Goal: Complete application form

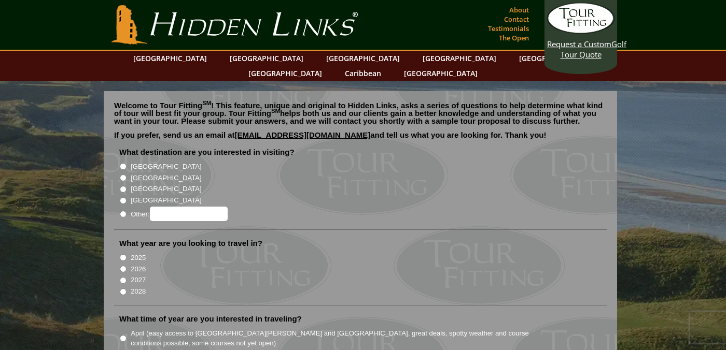
click at [124, 163] on input "[GEOGRAPHIC_DATA]" at bounding box center [123, 166] width 7 height 7
radio input "true"
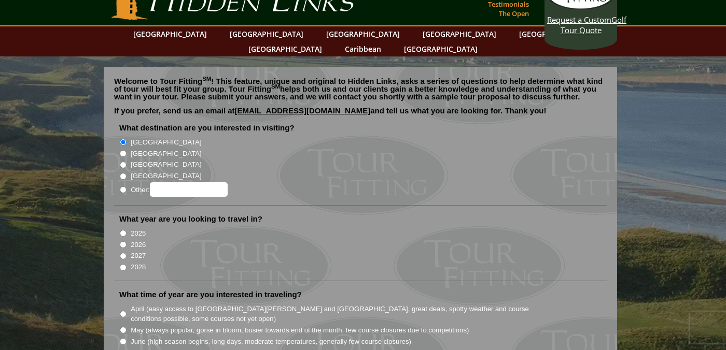
scroll to position [31, 0]
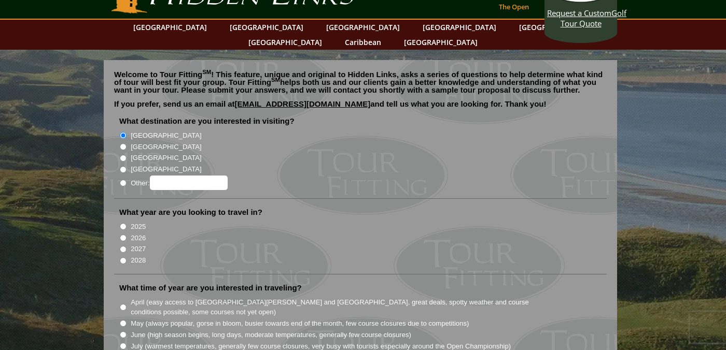
click at [121, 235] on input "2026" at bounding box center [123, 238] width 7 height 7
radio input "true"
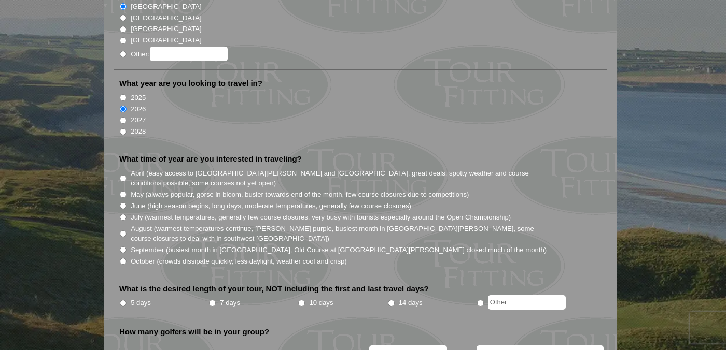
click at [122, 214] on input "July (warmest temperatures, generally few course closures, very busy with touri…" at bounding box center [123, 217] width 7 height 7
radio input "true"
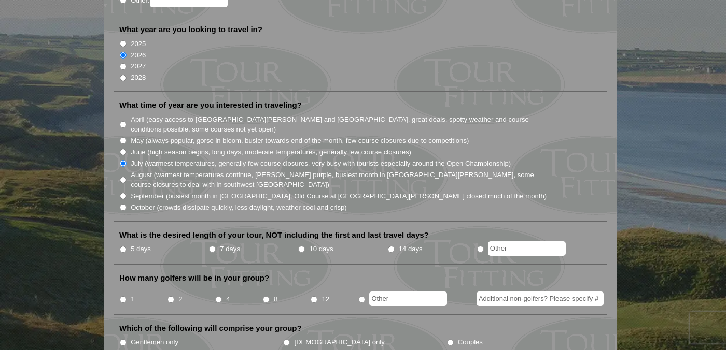
scroll to position [215, 0]
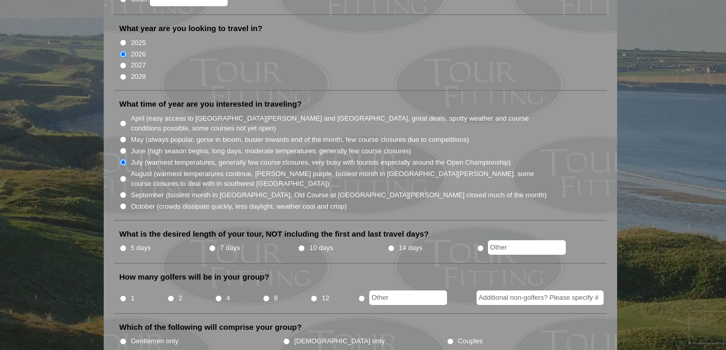
click at [211, 245] on input "7 days" at bounding box center [212, 248] width 7 height 7
radio input "true"
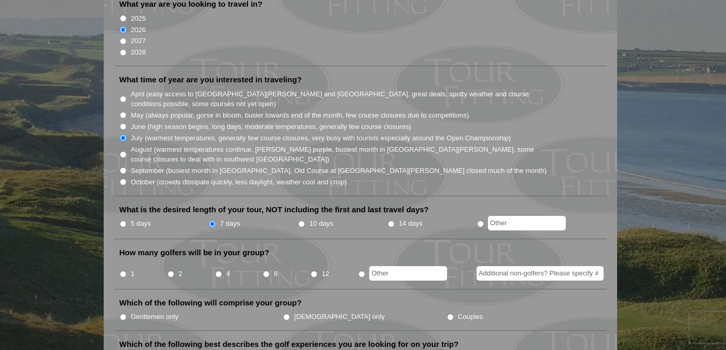
scroll to position [281, 0]
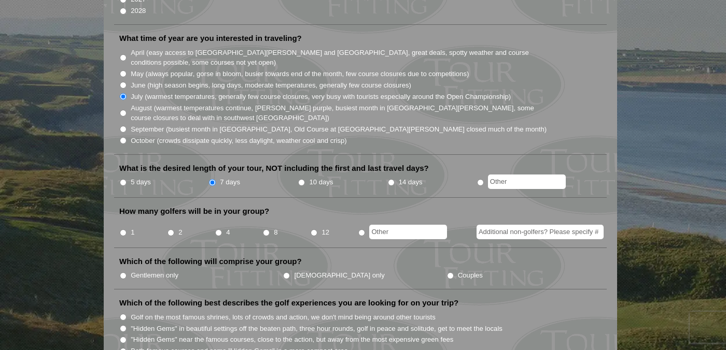
click at [268, 230] on input "8" at bounding box center [266, 233] width 7 height 7
radio input "true"
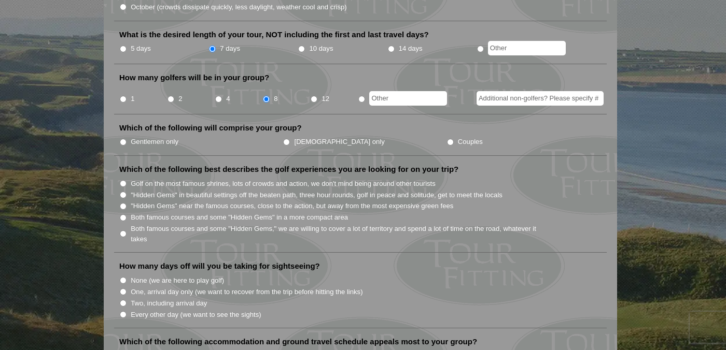
scroll to position [417, 0]
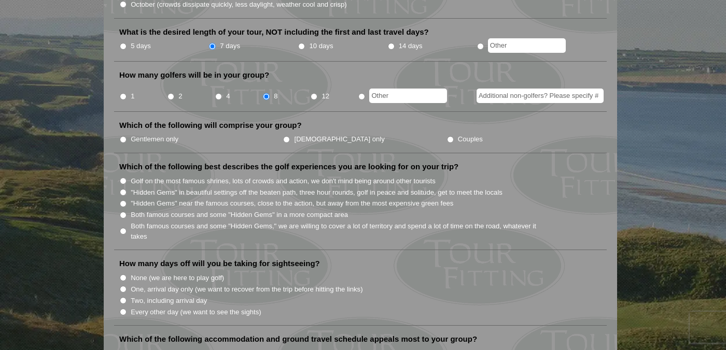
click at [123, 136] on input "Gentlemen only" at bounding box center [123, 139] width 7 height 7
radio input "true"
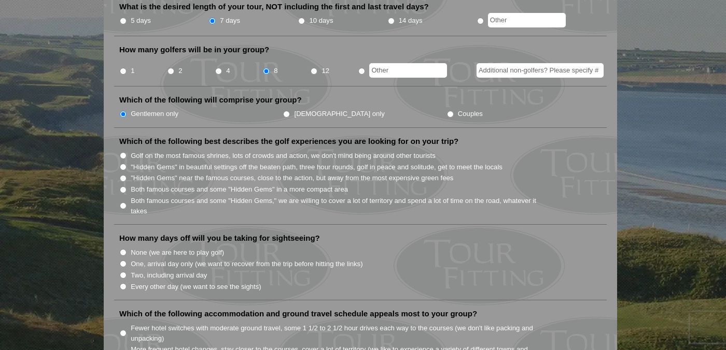
scroll to position [457, 0]
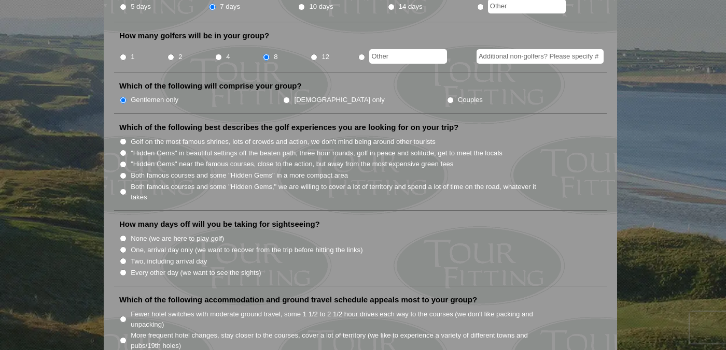
click at [122, 150] on input ""Hidden Gems" in beautiful settings off the beaten path, three hour rounds, gol…" at bounding box center [123, 153] width 7 height 7
radio input "true"
click at [122, 161] on input ""Hidden Gems" near the famous courses, close to the action, but away from the m…" at bounding box center [123, 164] width 7 height 7
radio input "true"
click at [124, 173] on input "Both famous courses and some "Hidden Gems" in a more compact area" at bounding box center [123, 176] width 7 height 7
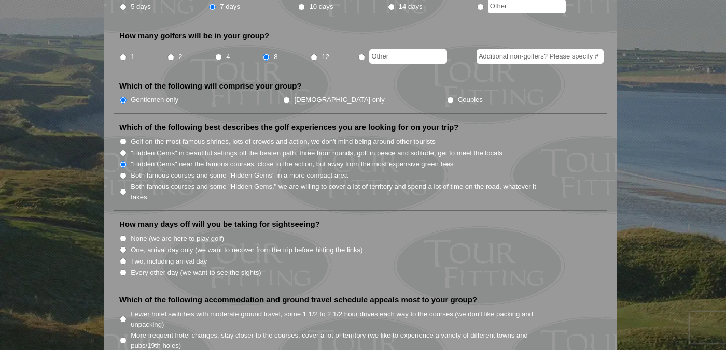
radio input "true"
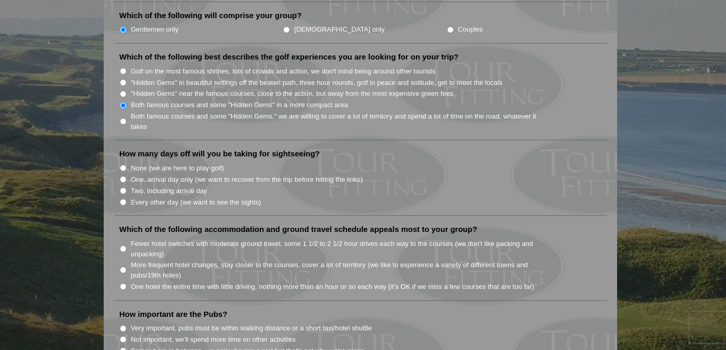
scroll to position [542, 0]
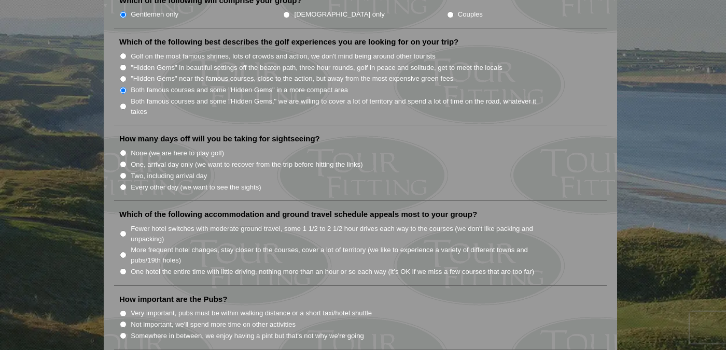
click at [124, 150] on input "None (we are here to play golf)" at bounding box center [123, 153] width 7 height 7
radio input "true"
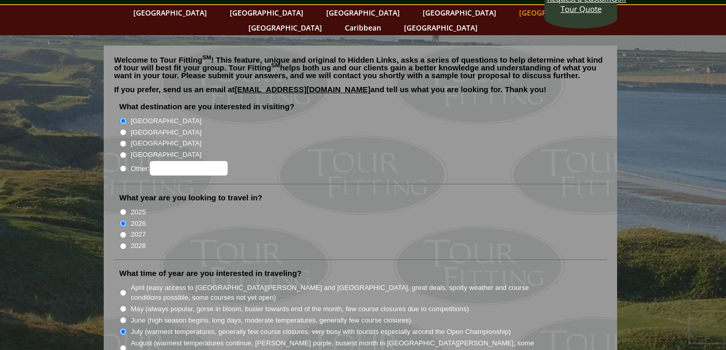
scroll to position [0, 0]
